Goal: Transaction & Acquisition: Subscribe to service/newsletter

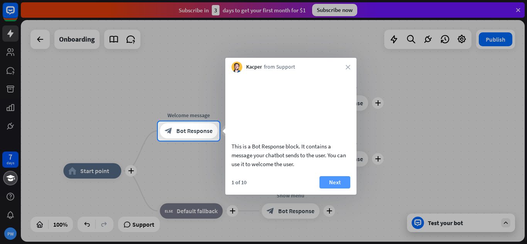
click at [331, 189] on button "Next" at bounding box center [334, 182] width 31 height 12
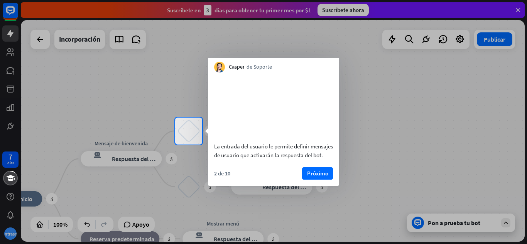
click at [288, 67] on div "[PERSON_NAME] de Soporte cerca" at bounding box center [273, 65] width 131 height 15
click at [316, 177] on font "Próximo" at bounding box center [317, 173] width 21 height 7
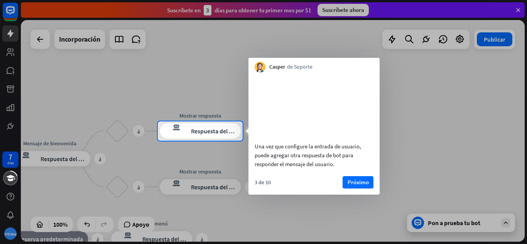
click at [334, 168] on div "Una vez que configure la entrada de usuario, puede agregar otra respuesta de bo…" at bounding box center [313, 155] width 119 height 27
drag, startPoint x: 334, startPoint y: 173, endPoint x: 255, endPoint y: 156, distance: 80.9
click at [255, 156] on font "Una vez que configure la entrada de usuario, puede agregar otra respuesta de bo…" at bounding box center [307, 155] width 106 height 25
drag, startPoint x: 255, startPoint y: 156, endPoint x: 337, endPoint y: 175, distance: 84.6
click at [337, 168] on div "Una vez que configure la entrada de usuario, puede agregar otra respuesta de bo…" at bounding box center [313, 155] width 119 height 27
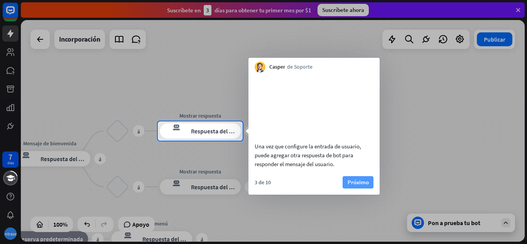
click at [357, 186] on font "Próximo" at bounding box center [357, 181] width 21 height 7
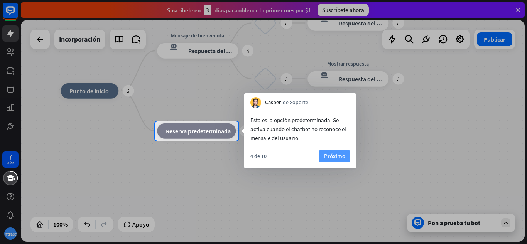
click at [338, 157] on font "Próximo" at bounding box center [334, 155] width 21 height 7
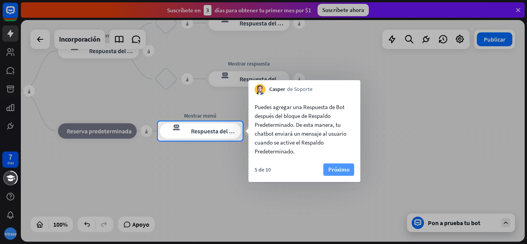
click at [337, 170] on font "Próximo" at bounding box center [338, 169] width 21 height 7
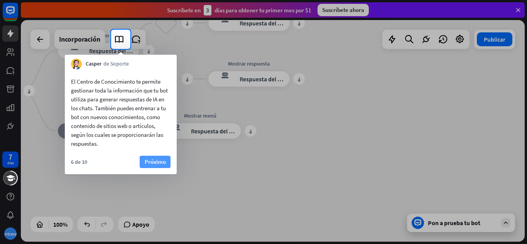
click at [154, 163] on font "Próximo" at bounding box center [155, 161] width 21 height 7
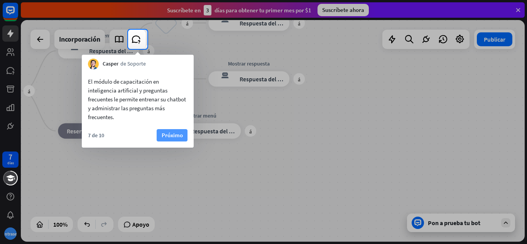
click at [178, 133] on font "Próximo" at bounding box center [172, 134] width 21 height 7
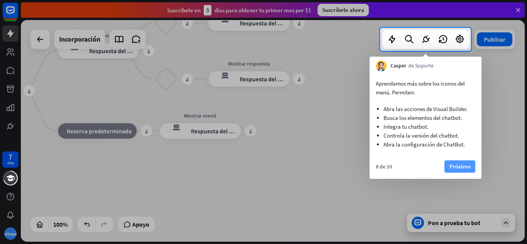
click at [465, 167] on font "Próximo" at bounding box center [459, 166] width 21 height 7
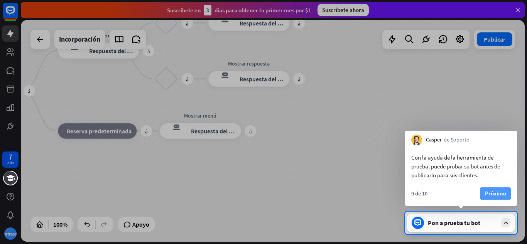
click at [494, 195] on font "Próximo" at bounding box center [495, 193] width 21 height 7
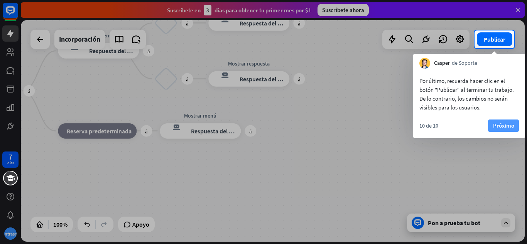
click at [507, 128] on font "Próximo" at bounding box center [503, 125] width 21 height 7
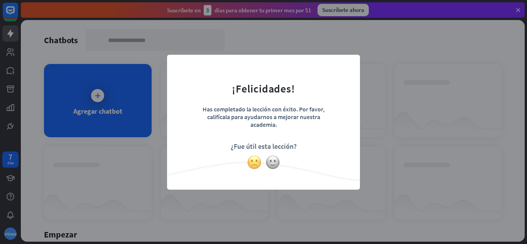
click at [254, 160] on img at bounding box center [254, 162] width 15 height 15
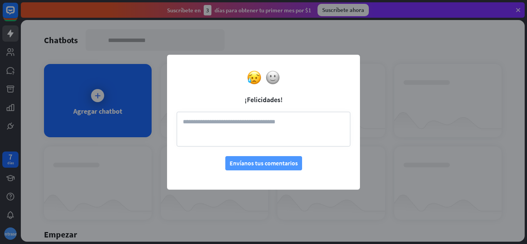
click at [253, 163] on font "Envíanos tus comentarios" at bounding box center [263, 163] width 68 height 8
click at [209, 121] on textarea at bounding box center [263, 129] width 173 height 35
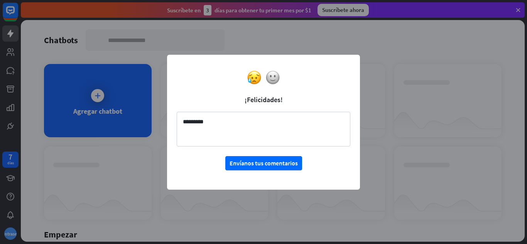
click at [187, 123] on textarea "*********" at bounding box center [263, 129] width 173 height 35
click at [221, 123] on textarea "********" at bounding box center [263, 129] width 173 height 35
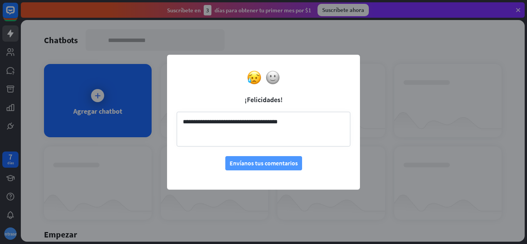
type textarea "**********"
click at [244, 167] on font "Envíanos tus comentarios" at bounding box center [263, 163] width 68 height 8
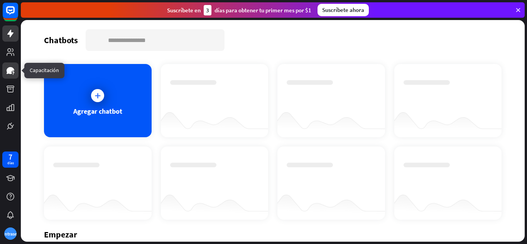
click at [12, 76] on link at bounding box center [10, 70] width 16 height 16
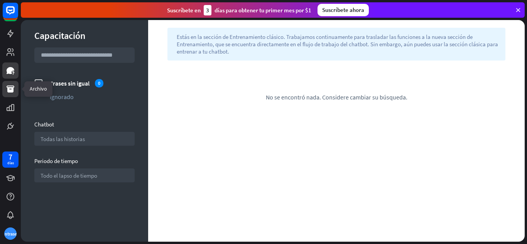
click at [13, 93] on icon at bounding box center [10, 88] width 9 height 9
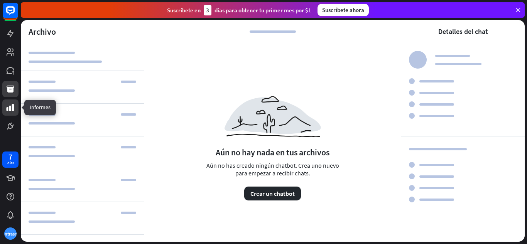
click at [10, 113] on link at bounding box center [10, 107] width 16 height 16
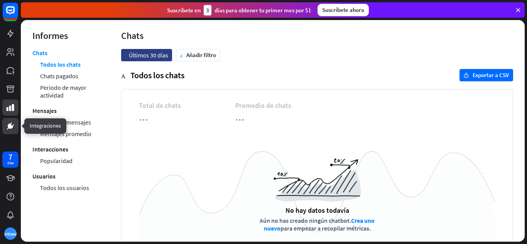
click at [10, 130] on icon at bounding box center [10, 125] width 9 height 9
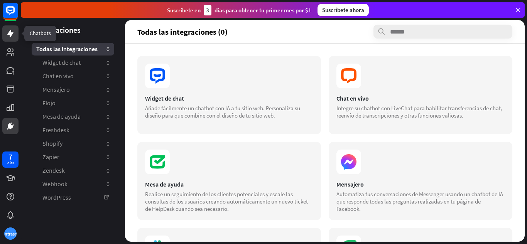
click at [12, 37] on icon at bounding box center [10, 33] width 9 height 9
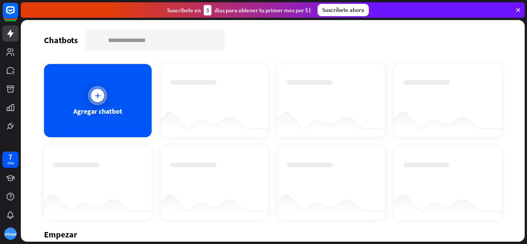
click at [94, 90] on div at bounding box center [97, 95] width 13 height 13
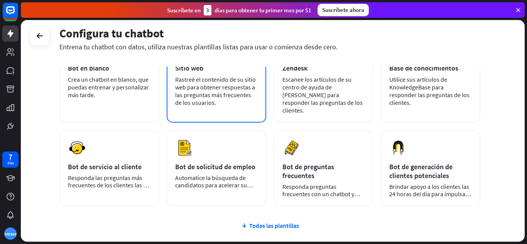
scroll to position [64, 0]
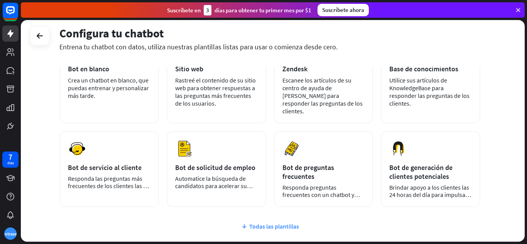
click at [267, 222] on font "Todas las plantillas" at bounding box center [274, 226] width 50 height 8
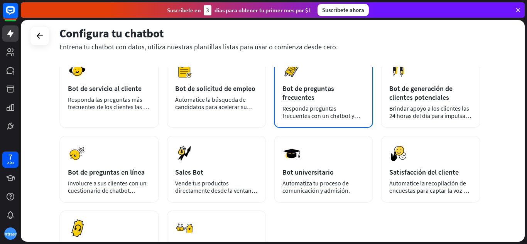
scroll to position [146, 0]
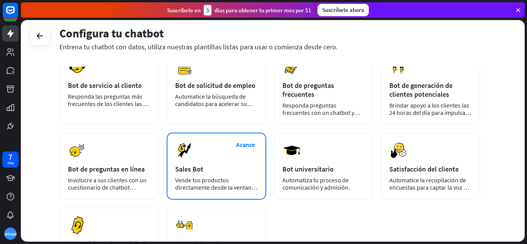
click at [227, 165] on div "Sales Bot" at bounding box center [216, 169] width 82 height 9
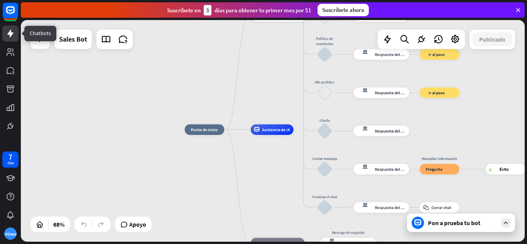
click at [11, 34] on icon at bounding box center [10, 34] width 6 height 8
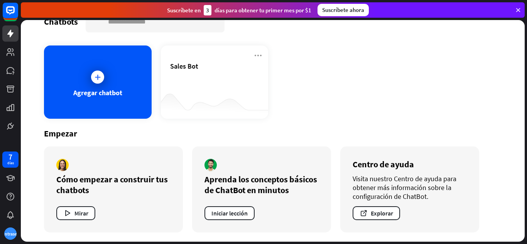
scroll to position [18, 0]
click at [107, 67] on div "Agregar chatbot" at bounding box center [98, 82] width 108 height 73
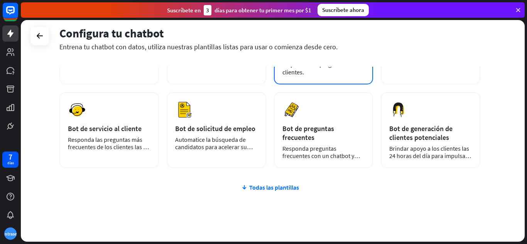
scroll to position [105, 0]
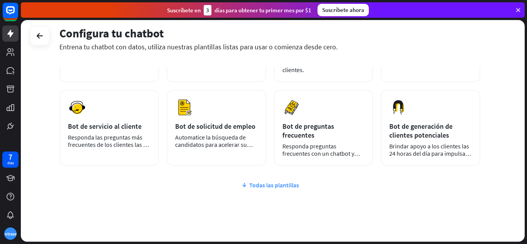
click at [270, 181] on font "Todas las plantillas" at bounding box center [274, 185] width 50 height 8
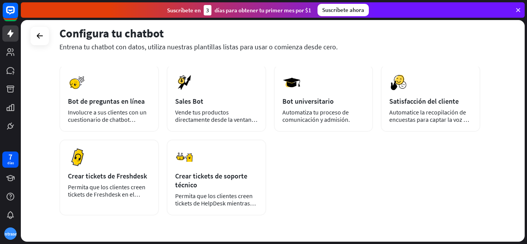
scroll to position [0, 0]
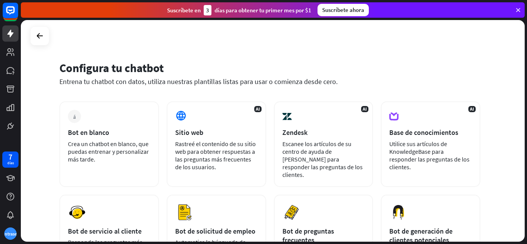
drag, startPoint x: 525, startPoint y: 56, endPoint x: 521, endPoint y: 61, distance: 6.9
click at [521, 61] on div "Configura tu chatbot Entrena tu chatbot con datos, utiliza nuestras plantillas …" at bounding box center [274, 132] width 506 height 224
click at [328, 7] on font "Suscríbete ahora" at bounding box center [343, 9] width 42 height 7
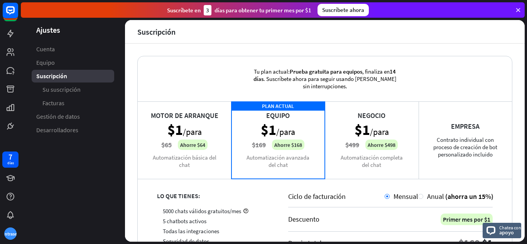
click at [380, 136] on div "Negocio $1 /para $499 Ahorre $498 Automatización completa del chat" at bounding box center [372, 139] width 94 height 77
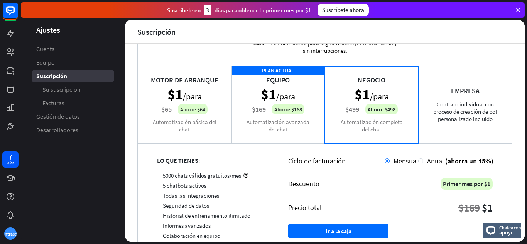
scroll to position [35, 0]
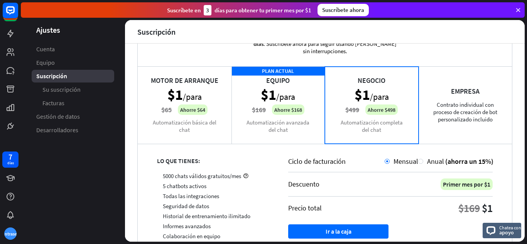
click at [465, 116] on div "Empresa Contrato individual con proceso de creación de bot personalizado inclui…" at bounding box center [465, 104] width 94 height 77
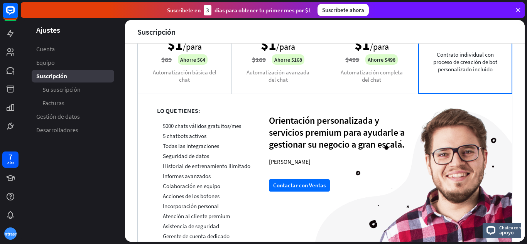
scroll to position [87, 0]
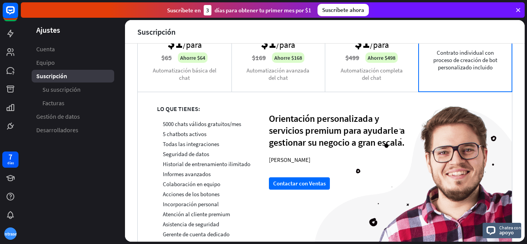
click at [362, 81] on div "Negocio $1 /para $499 Ahorre $498 Automatización completa del chat" at bounding box center [372, 52] width 94 height 77
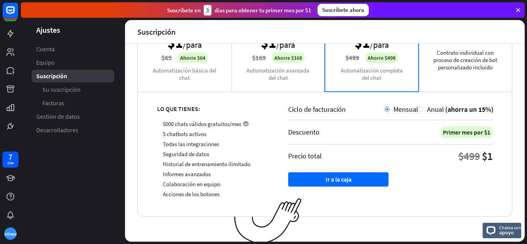
click at [453, 76] on div "Empresa Contrato individual con proceso de creación de bot personalizado inclui…" at bounding box center [465, 52] width 94 height 77
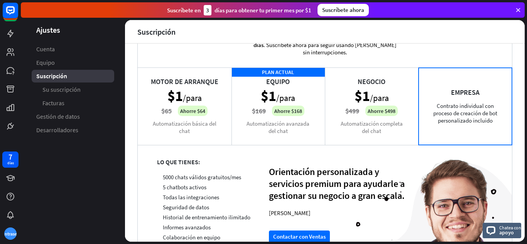
scroll to position [0, 0]
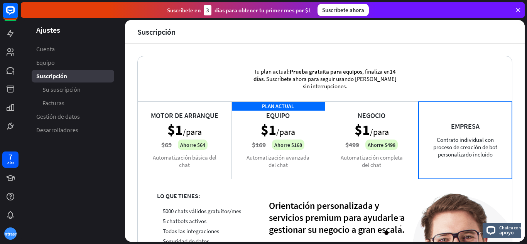
click at [392, 158] on div "Negocio $1 /para $499 Ahorre $498 Automatización completa del chat" at bounding box center [372, 139] width 94 height 77
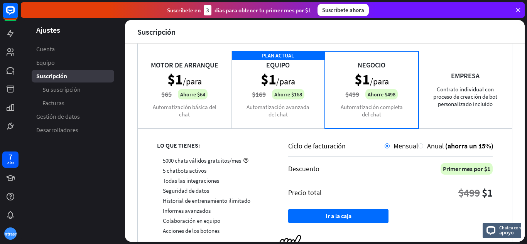
scroll to position [51, 0]
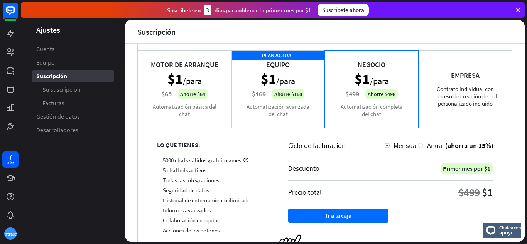
click at [300, 100] on div "PLAN ACTUAL Equipo $1 /para $169 Ahorre $168 Automatización avanzada del chat" at bounding box center [278, 89] width 94 height 77
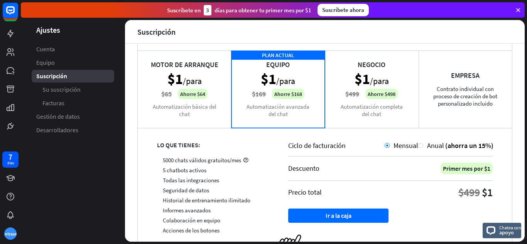
click at [380, 92] on div "Negocio $1 /para $499 Ahorre $498 Automatización completa del chat" at bounding box center [372, 89] width 94 height 77
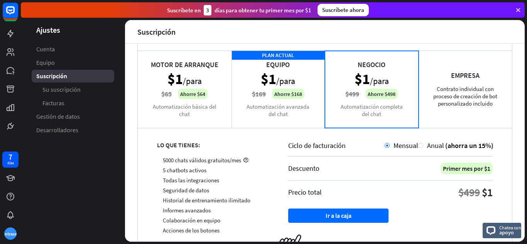
click at [293, 82] on div "PLAN ACTUAL Equipo $1 /para $169 Ahorre $168 Automatización avanzada del chat" at bounding box center [278, 89] width 94 height 77
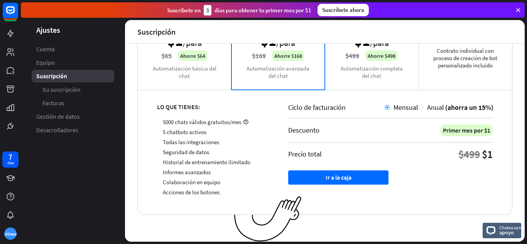
scroll to position [89, 0]
click at [335, 72] on div "Negocio $1 /para $499 Ahorre $498 Automatización completa del chat" at bounding box center [372, 50] width 94 height 77
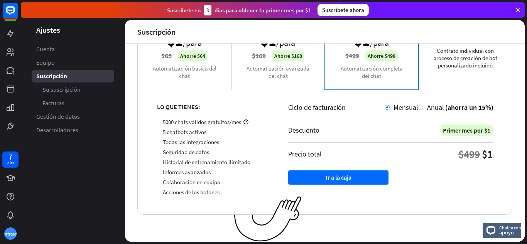
click at [268, 73] on div "PLAN ACTUAL Equipo $1 /para $169 Ahorre $168 Automatización avanzada del chat" at bounding box center [278, 50] width 94 height 77
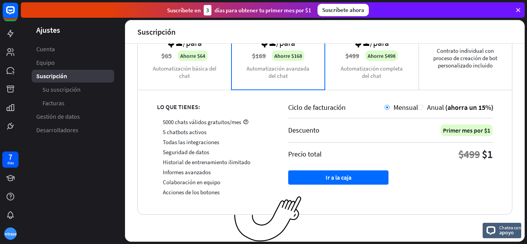
click at [187, 64] on div "Motor de arranque $1 /para $65 Ahorre $64 Automatización básica del chat" at bounding box center [185, 50] width 94 height 77
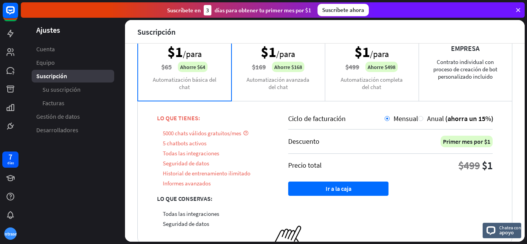
scroll to position [79, 0]
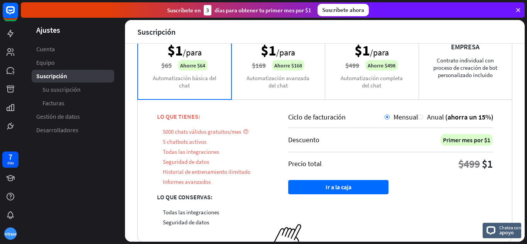
click at [316, 74] on div "PLAN ACTUAL Equipo $1 /para $169 Ahorre $168 Automatización avanzada del chat" at bounding box center [278, 60] width 94 height 77
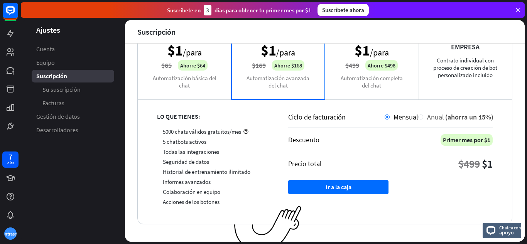
click at [418, 116] on div at bounding box center [420, 116] width 5 height 5
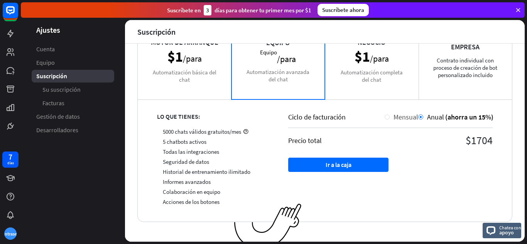
click at [384, 116] on div at bounding box center [386, 116] width 5 height 5
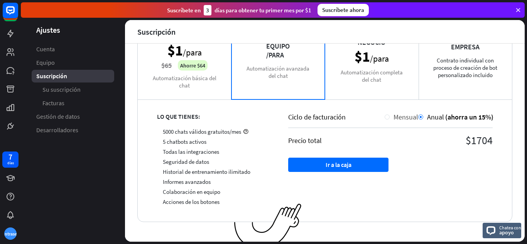
click at [384, 117] on div at bounding box center [386, 116] width 5 height 5
click at [384, 116] on div at bounding box center [386, 116] width 5 height 5
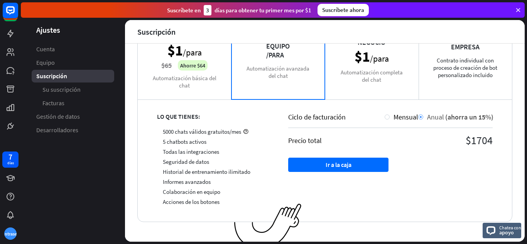
click at [418, 117] on div at bounding box center [420, 116] width 5 height 5
click at [384, 117] on div at bounding box center [386, 116] width 5 height 5
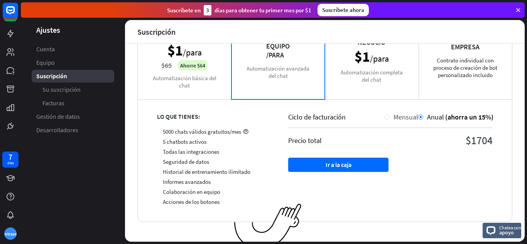
click at [384, 117] on div at bounding box center [386, 116] width 5 height 5
click at [362, 76] on div "Negocio $1 /para Automatización completa del chat" at bounding box center [372, 60] width 94 height 77
click at [291, 77] on div "PLAN ACTUAL Equipo /para Automatización avanzada del chat" at bounding box center [278, 60] width 94 height 77
click at [350, 65] on div "Negocio $1 /para Automatización completa del chat" at bounding box center [372, 60] width 94 height 77
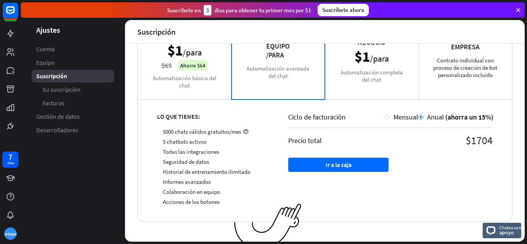
click at [368, 201] on div "Ciclo de facturación Mensual Anual (ahorra un 15%) Precio total $1704 Ir a la c…" at bounding box center [390, 160] width 243 height 123
click at [384, 117] on div at bounding box center [386, 116] width 5 height 5
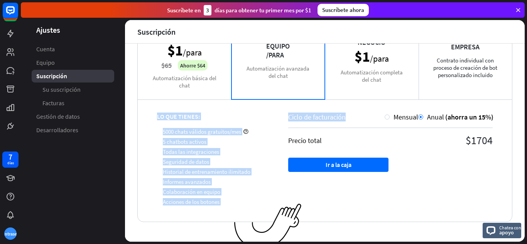
drag, startPoint x: 381, startPoint y: 117, endPoint x: 440, endPoint y: 74, distance: 73.1
click at [440, 74] on div "Tu plan actual: Prueba gratuita para equipos , finaliza en 14 días . Suscríbete…" at bounding box center [324, 99] width 375 height 246
click at [440, 74] on div "Empresa Contrato individual con proceso de creación de bot personalizado inclui…" at bounding box center [465, 60] width 94 height 77
click at [437, 51] on div "Empresa Contrato individual con proceso de creación de bot personalizado inclui…" at bounding box center [465, 60] width 94 height 77
